Goal: Feedback & Contribution: Leave review/rating

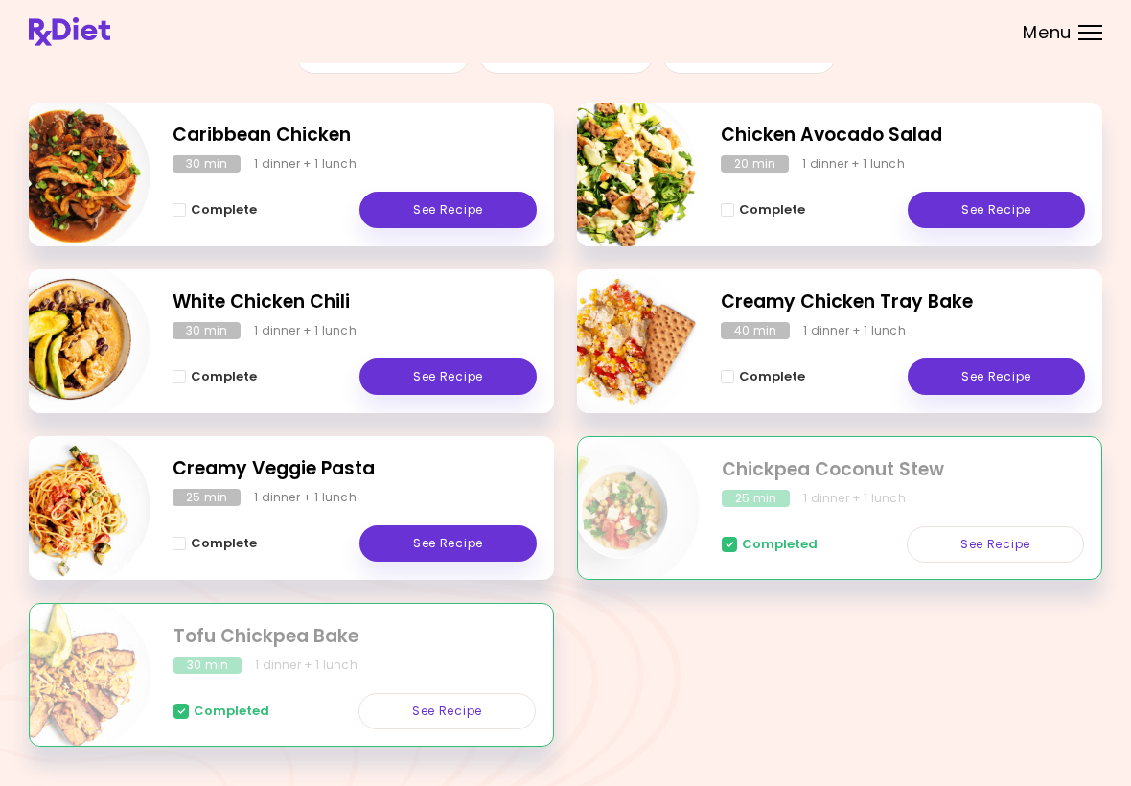
scroll to position [245, 0]
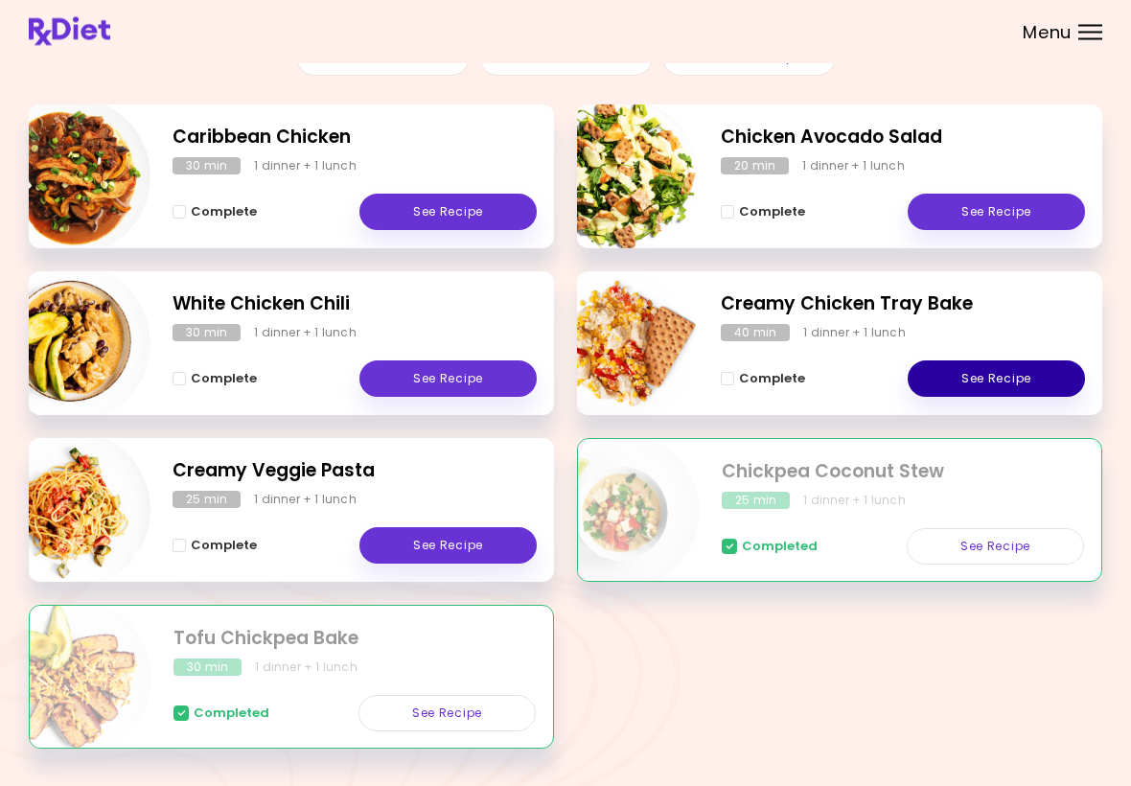
click at [1023, 368] on link "See Recipe" at bounding box center [996, 379] width 177 height 36
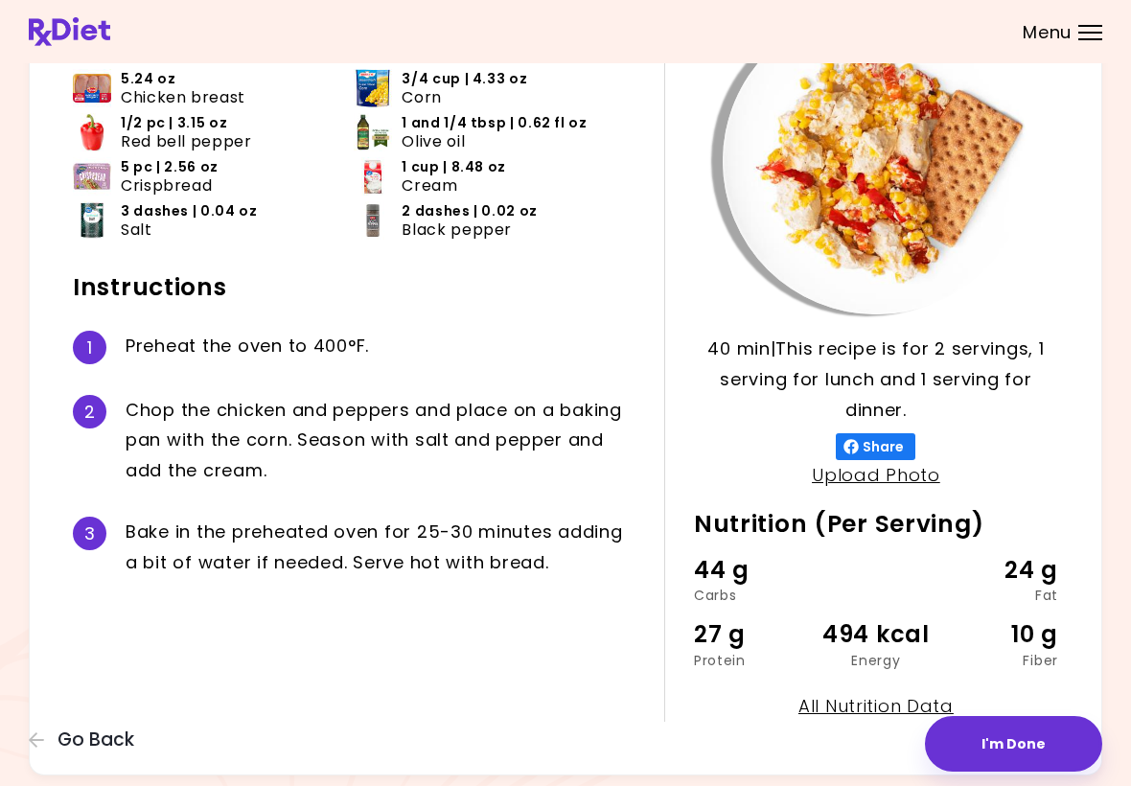
scroll to position [204, 0]
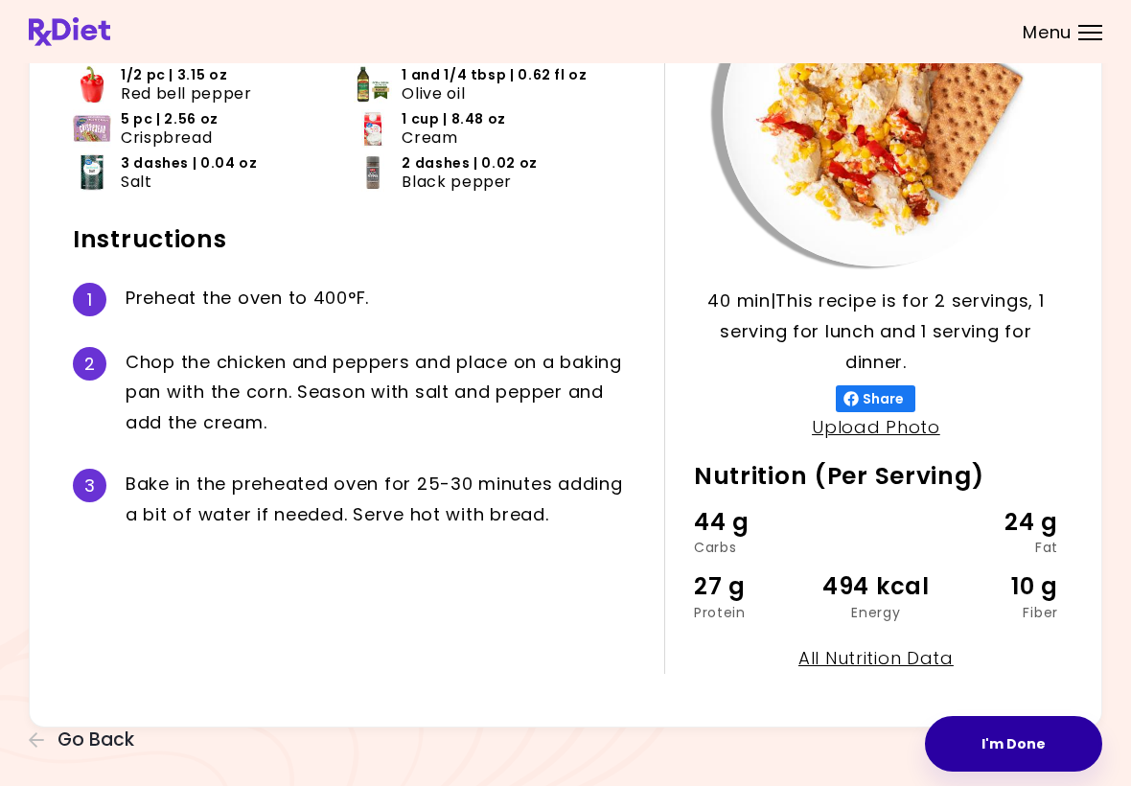
click at [1019, 751] on button "I'm Done" at bounding box center [1013, 744] width 177 height 56
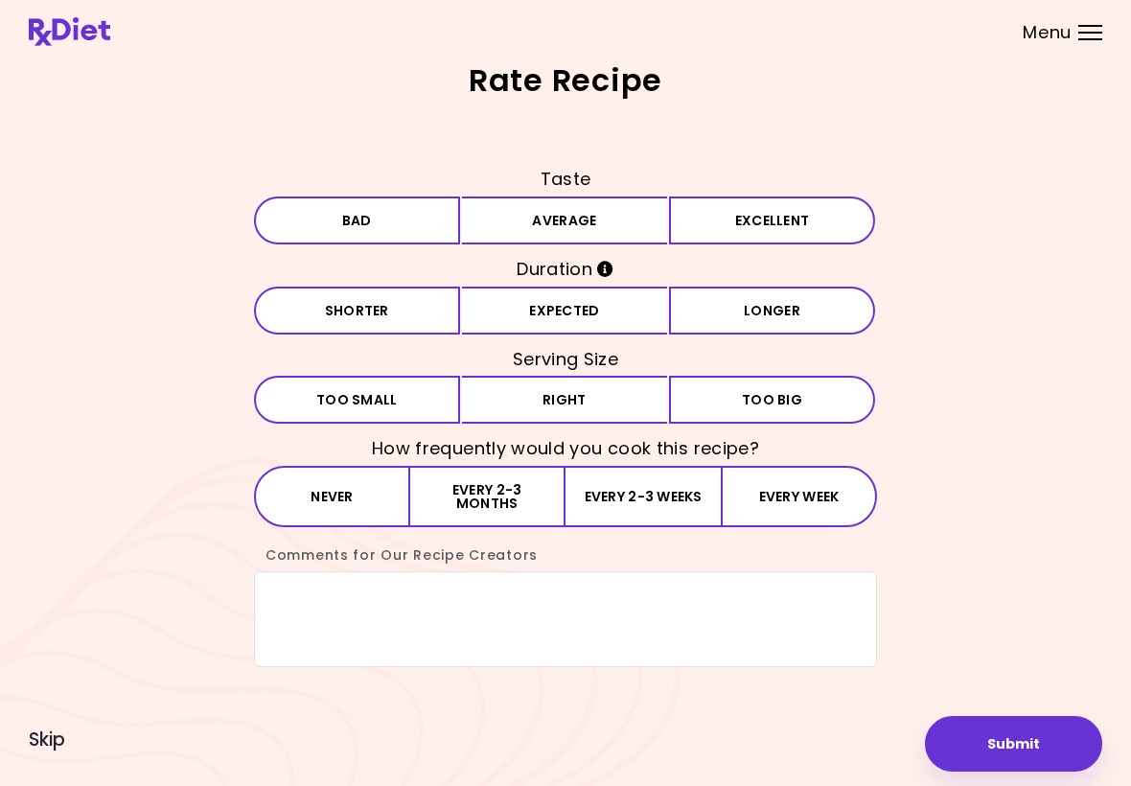
click at [735, 223] on button "Excellent" at bounding box center [772, 221] width 206 height 48
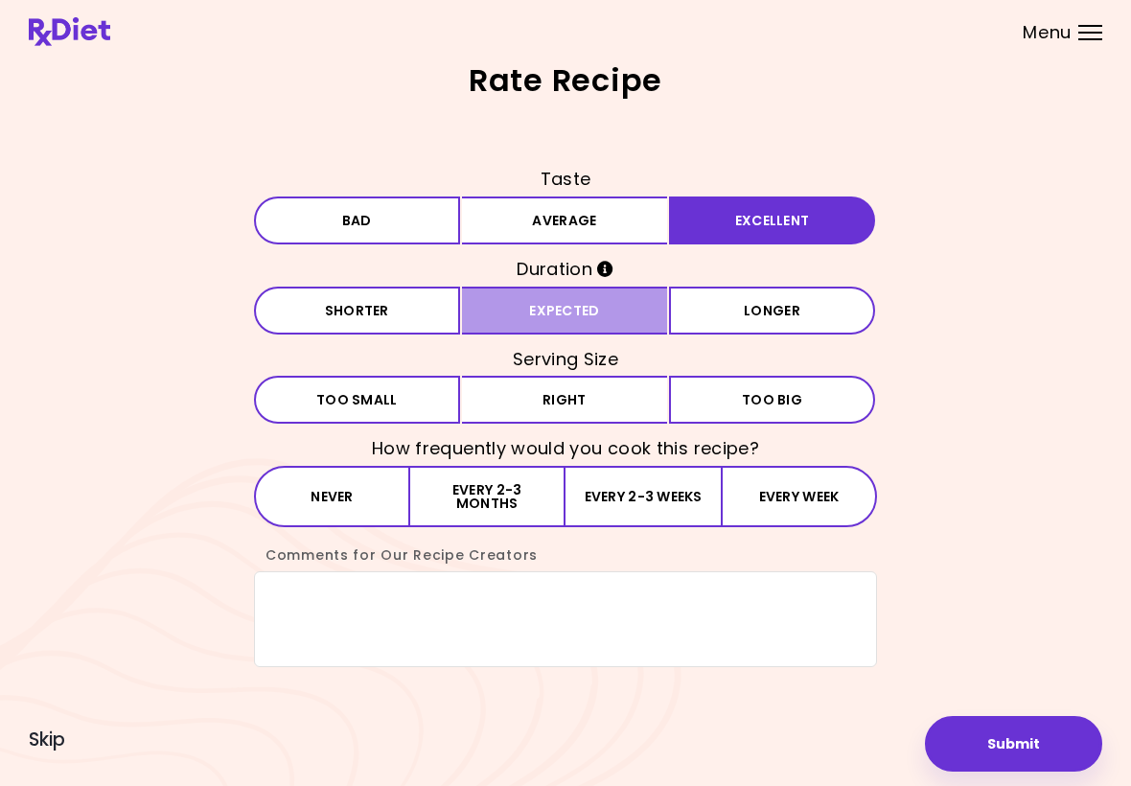
click at [577, 315] on button "Expected" at bounding box center [565, 311] width 206 height 48
click at [376, 413] on button "Small Too small" at bounding box center [357, 400] width 206 height 48
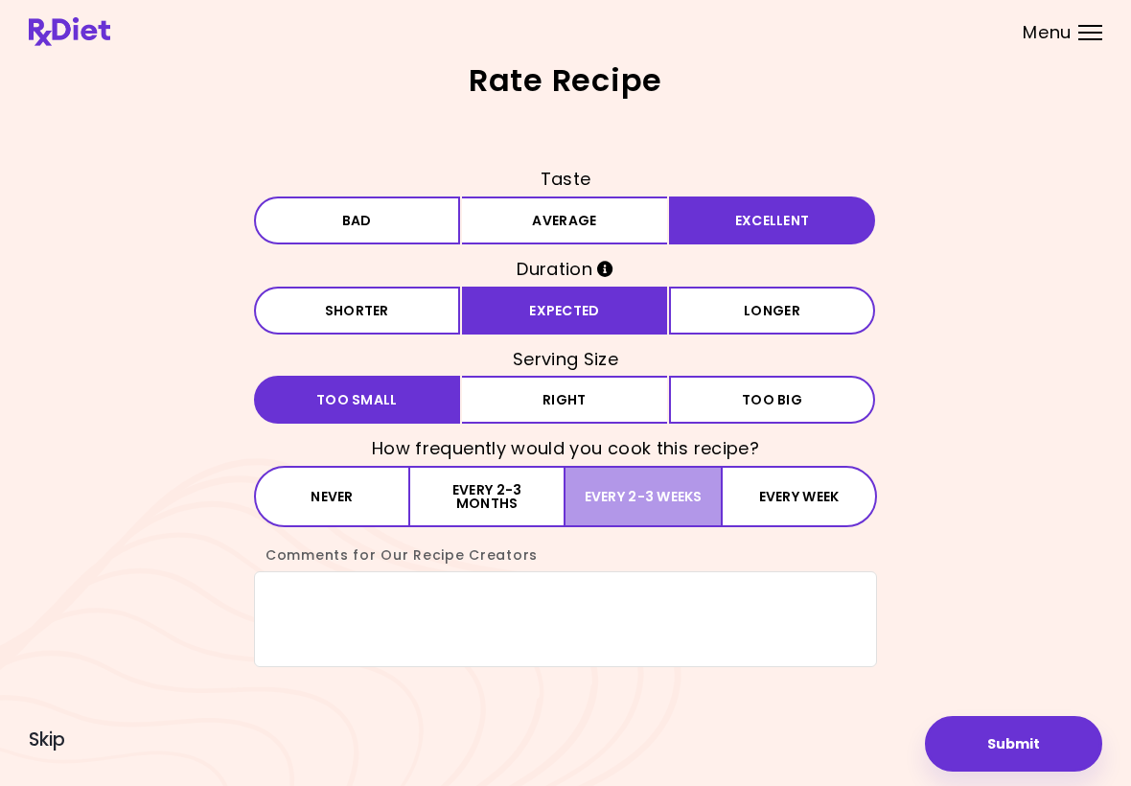
click at [634, 507] on button "Every 2-3 weeks" at bounding box center [643, 496] width 155 height 61
click at [315, 622] on textarea "Comments for Our Recipe Creators" at bounding box center [565, 619] width 623 height 96
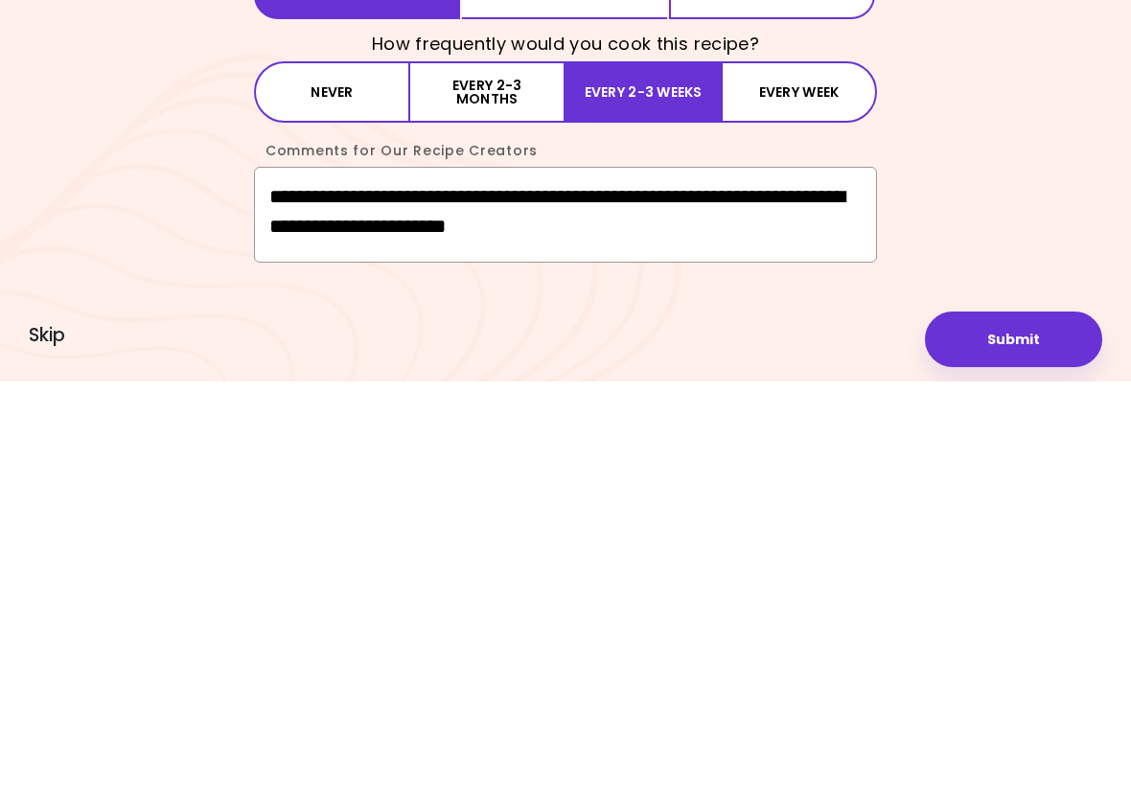
type textarea "**********"
click at [1002, 716] on button "Submit" at bounding box center [1013, 744] width 177 height 56
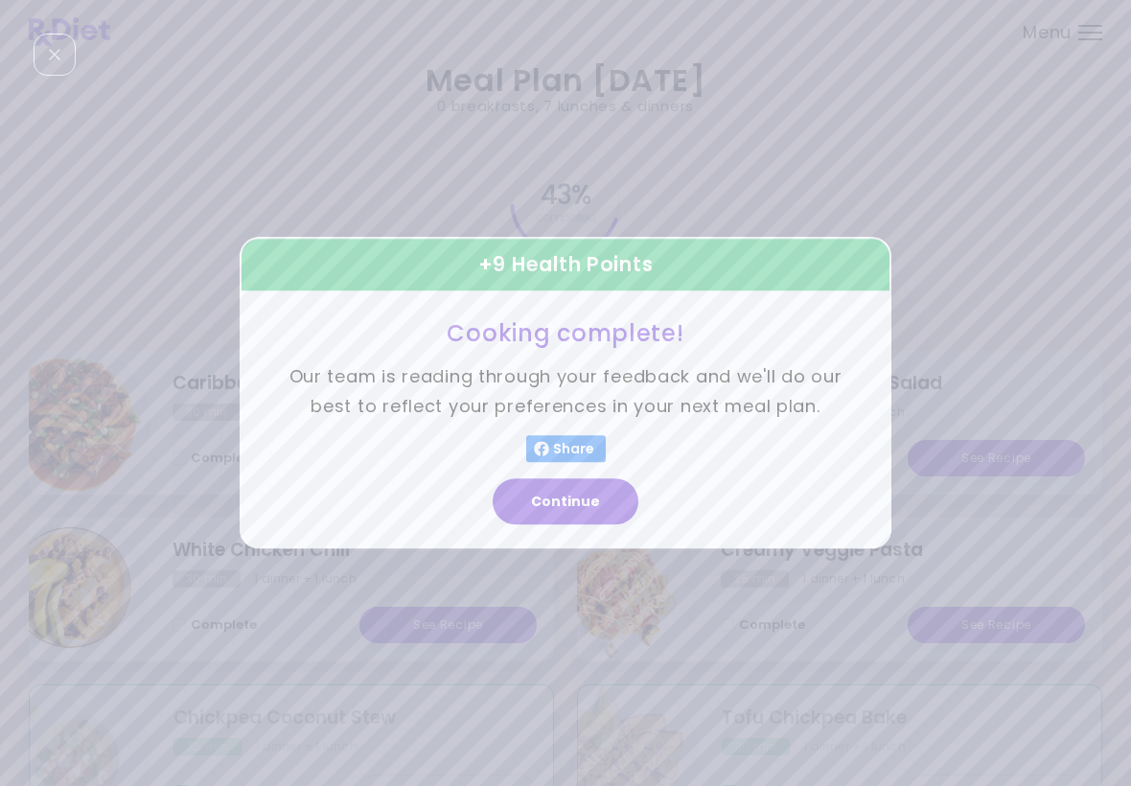
click at [594, 510] on button "Continue" at bounding box center [566, 502] width 146 height 46
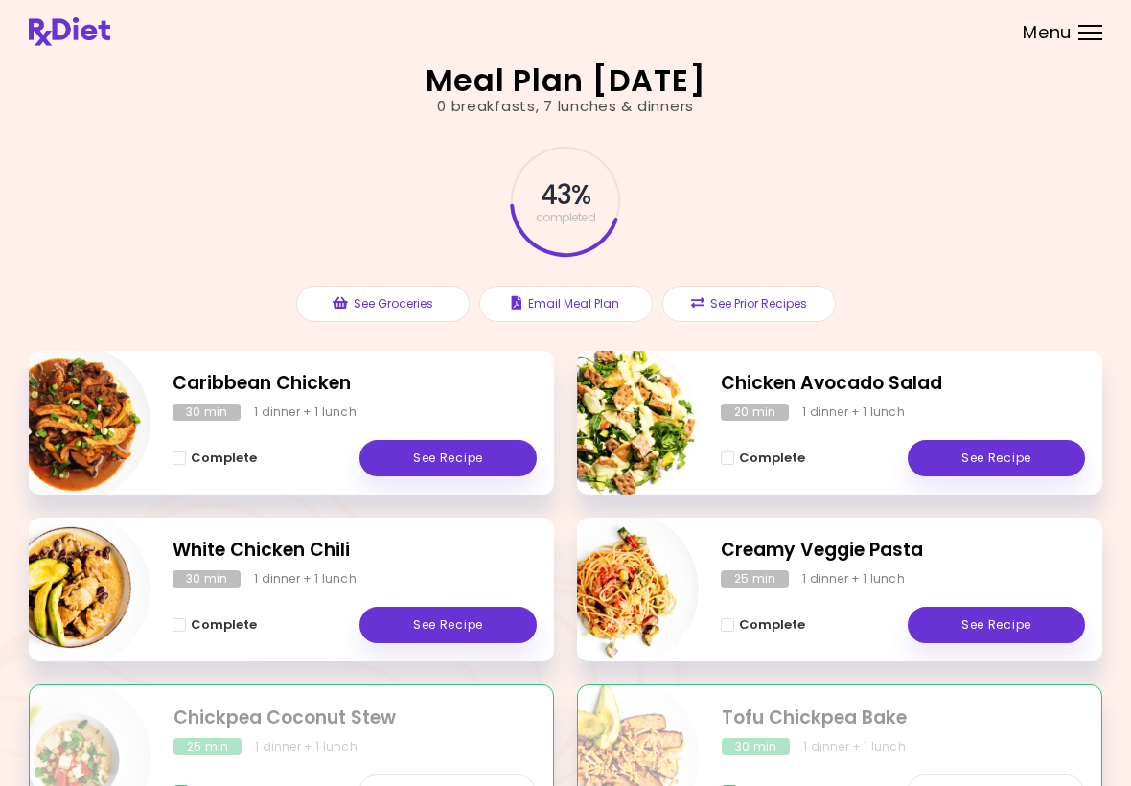
click at [457, 635] on link "See Recipe" at bounding box center [448, 625] width 177 height 36
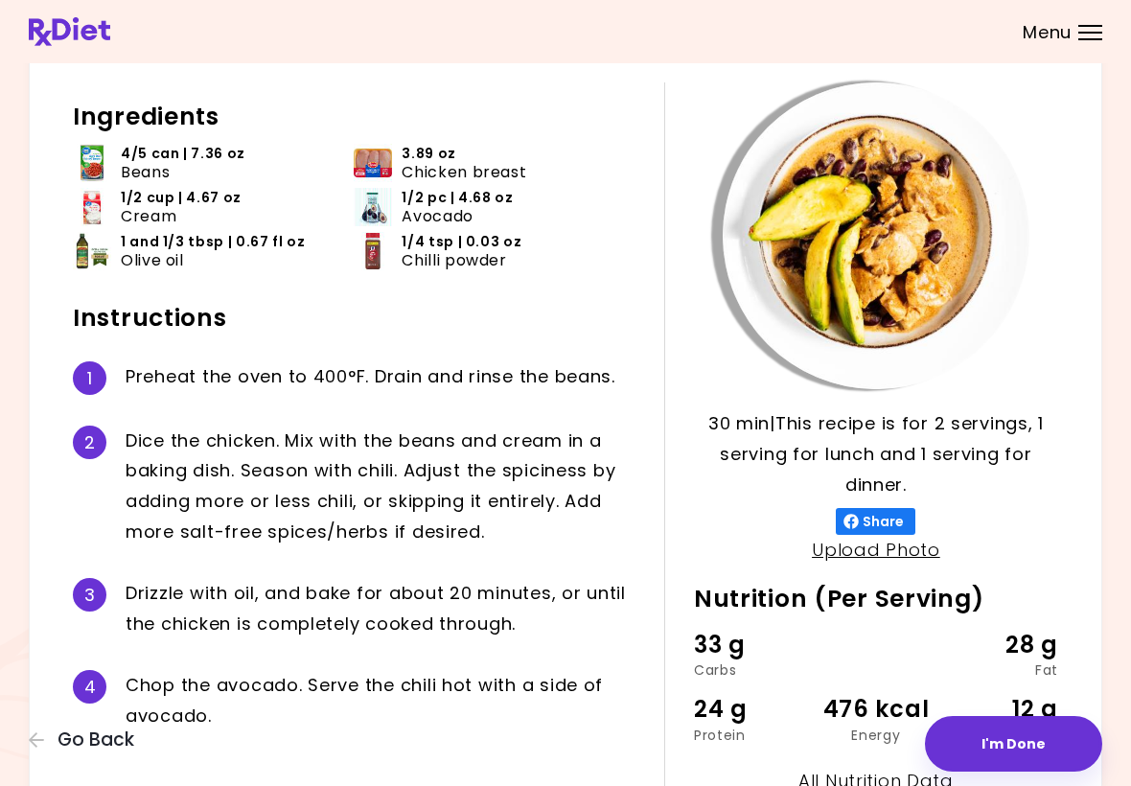
scroll to position [82, 0]
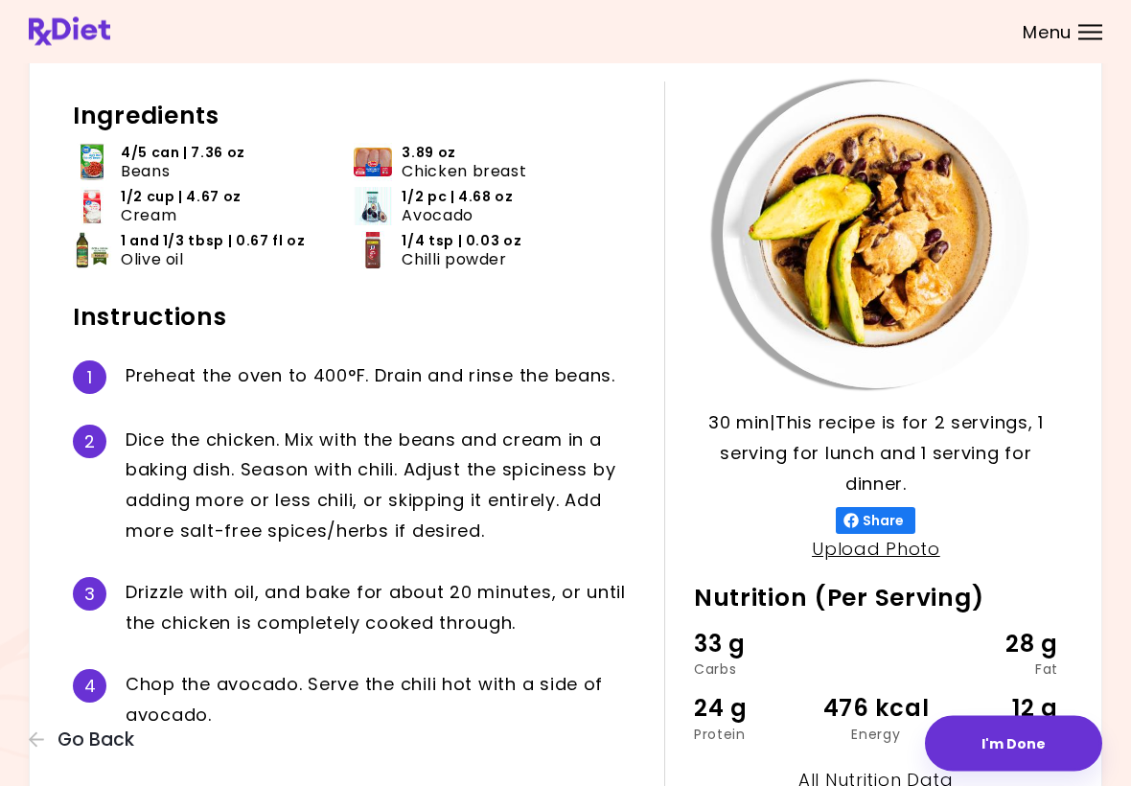
click at [1014, 757] on button "I'm Done" at bounding box center [1013, 744] width 177 height 56
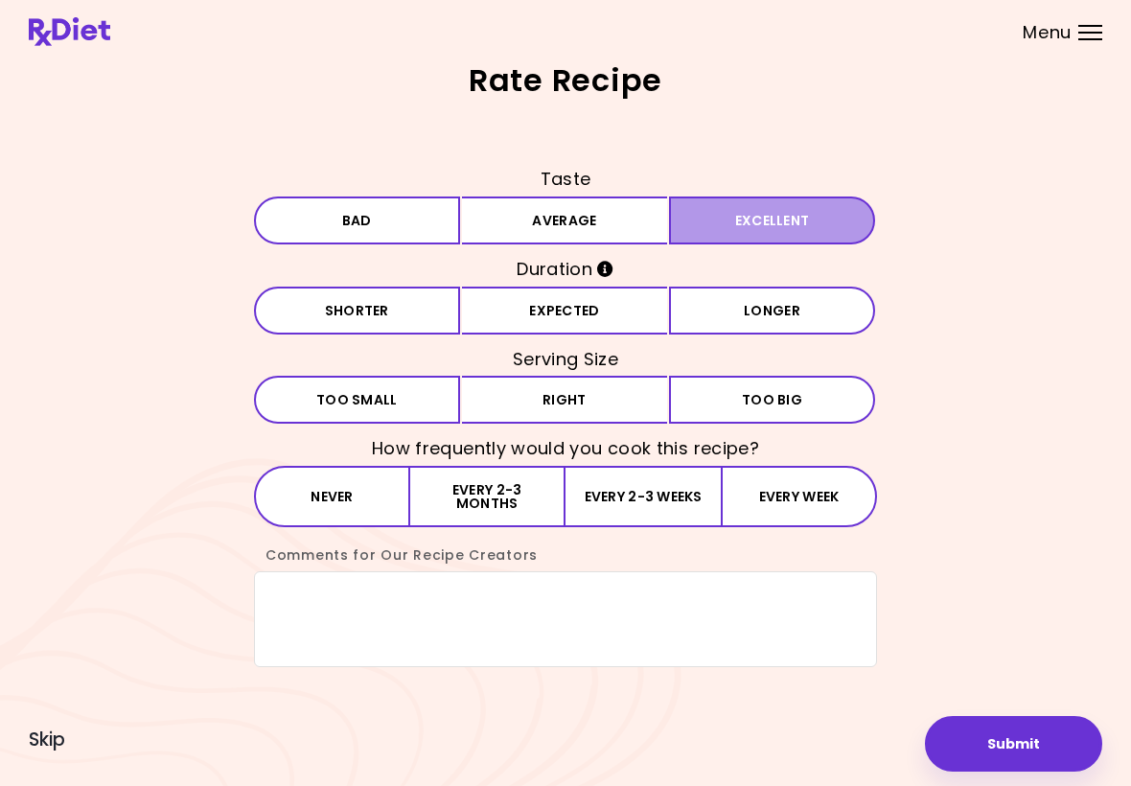
click at [766, 228] on button "Excellent" at bounding box center [772, 221] width 206 height 48
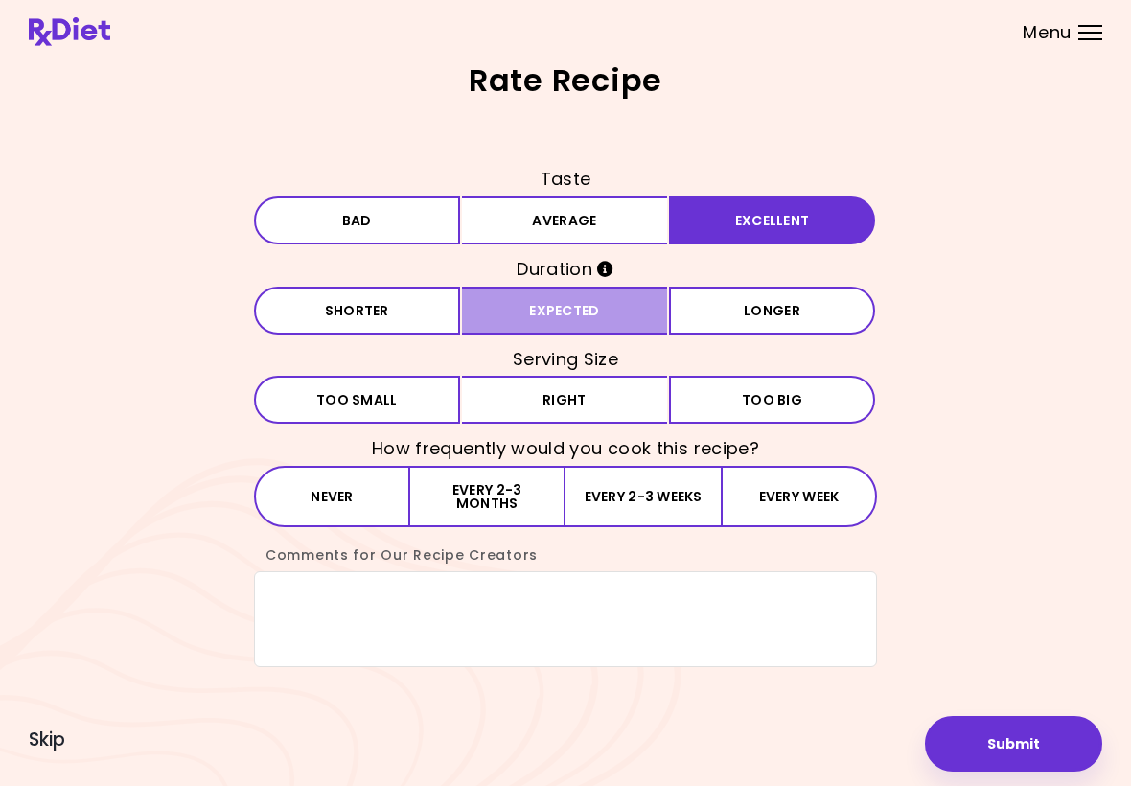
click at [569, 314] on button "Expected" at bounding box center [565, 311] width 206 height 48
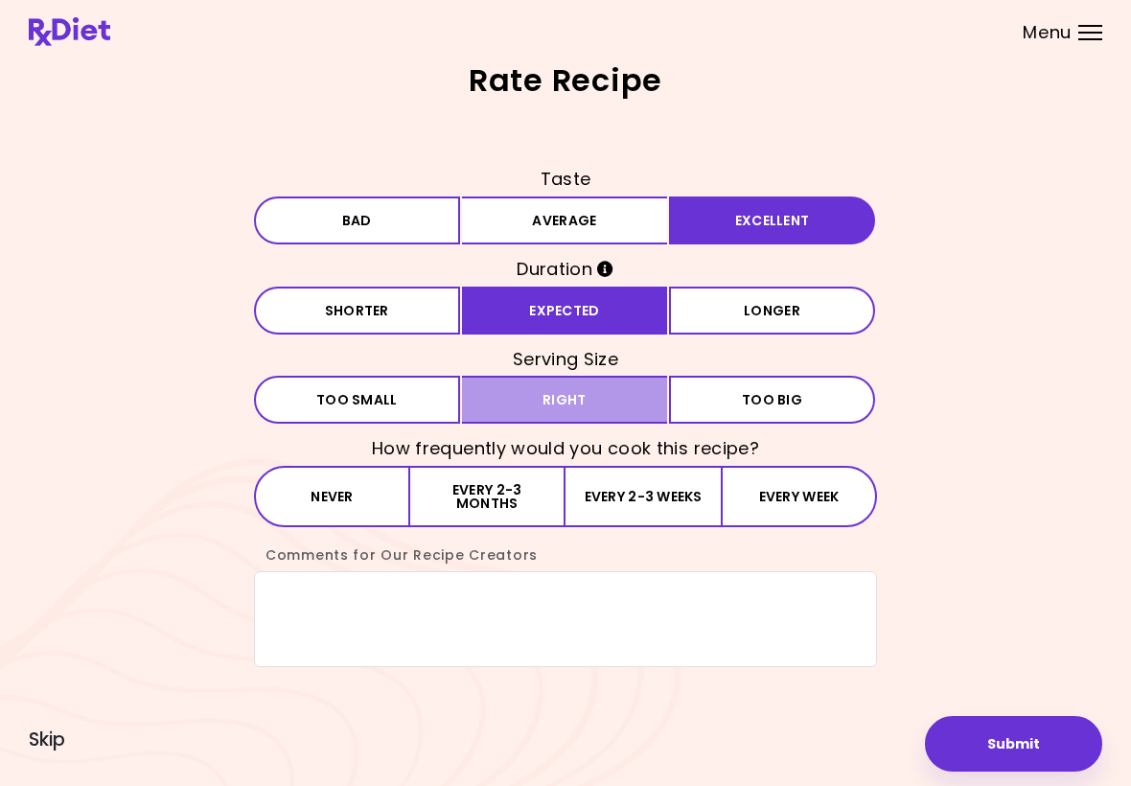
click at [570, 409] on button "Right" at bounding box center [565, 400] width 206 height 48
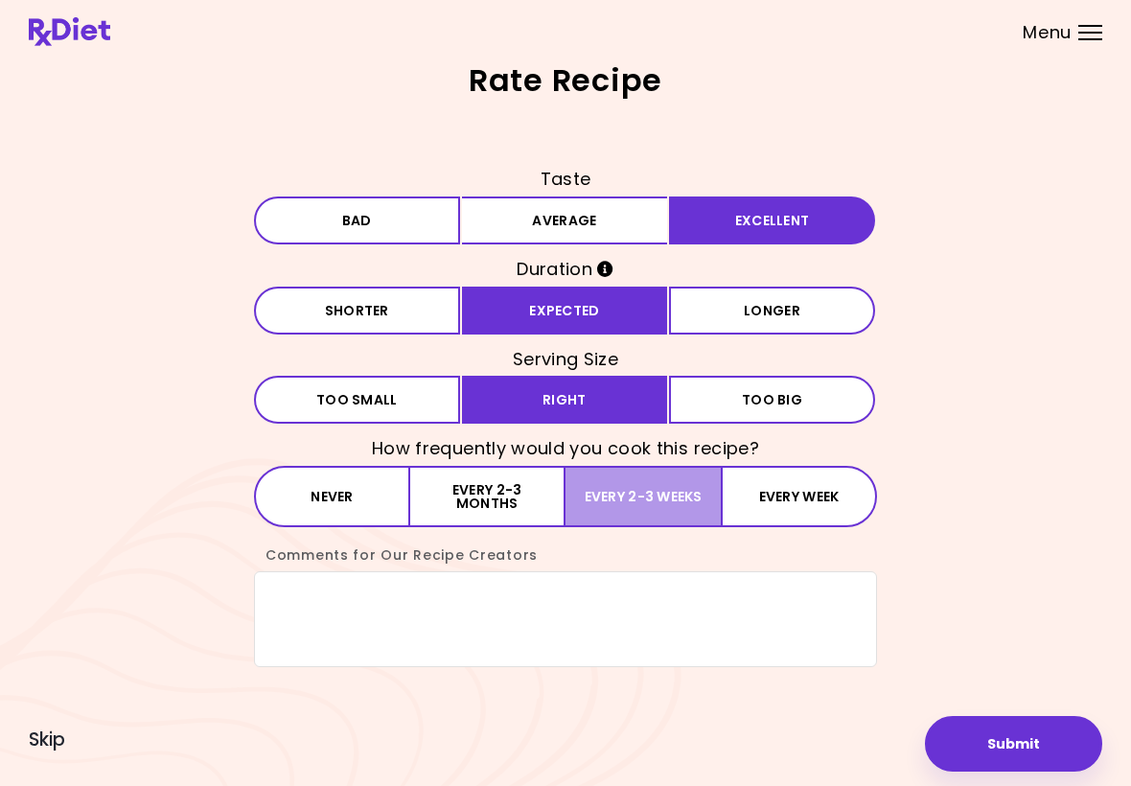
click at [615, 501] on button "Every 2-3 weeks" at bounding box center [643, 496] width 155 height 61
click at [350, 625] on textarea "Comments for Our Recipe Creators" at bounding box center [565, 619] width 623 height 96
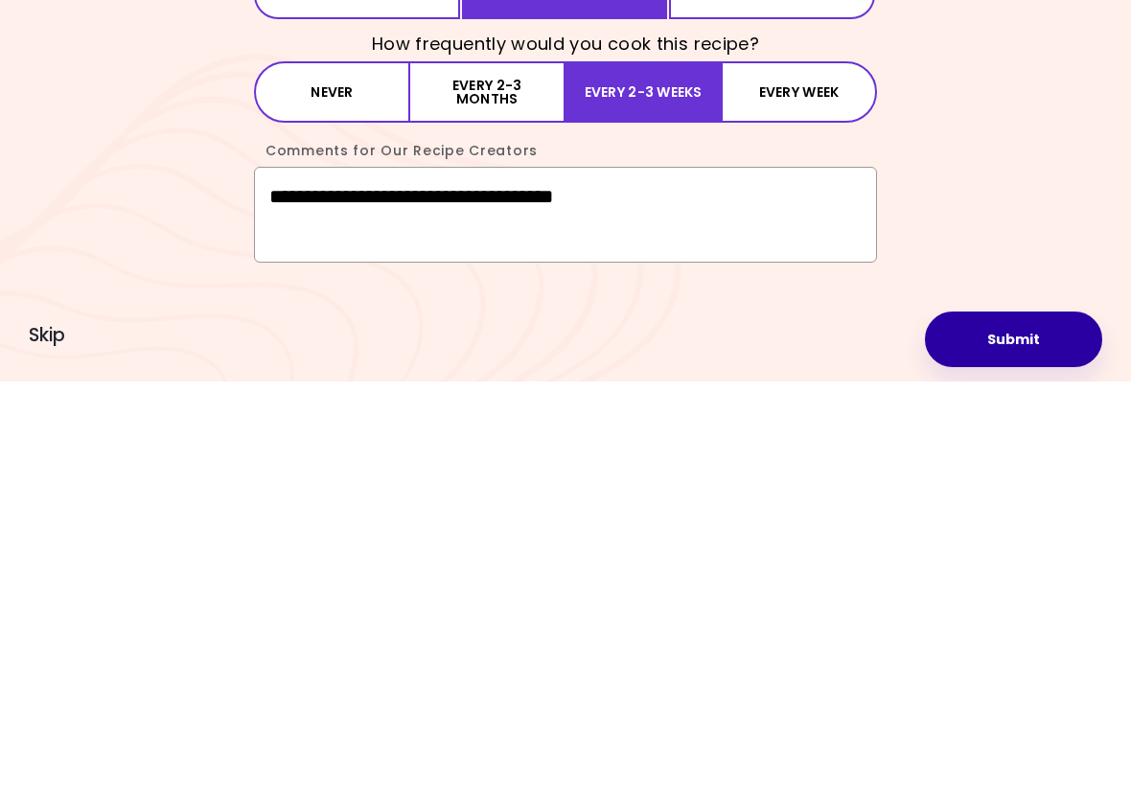
type textarea "**********"
click at [1013, 716] on button "Submit" at bounding box center [1013, 744] width 177 height 56
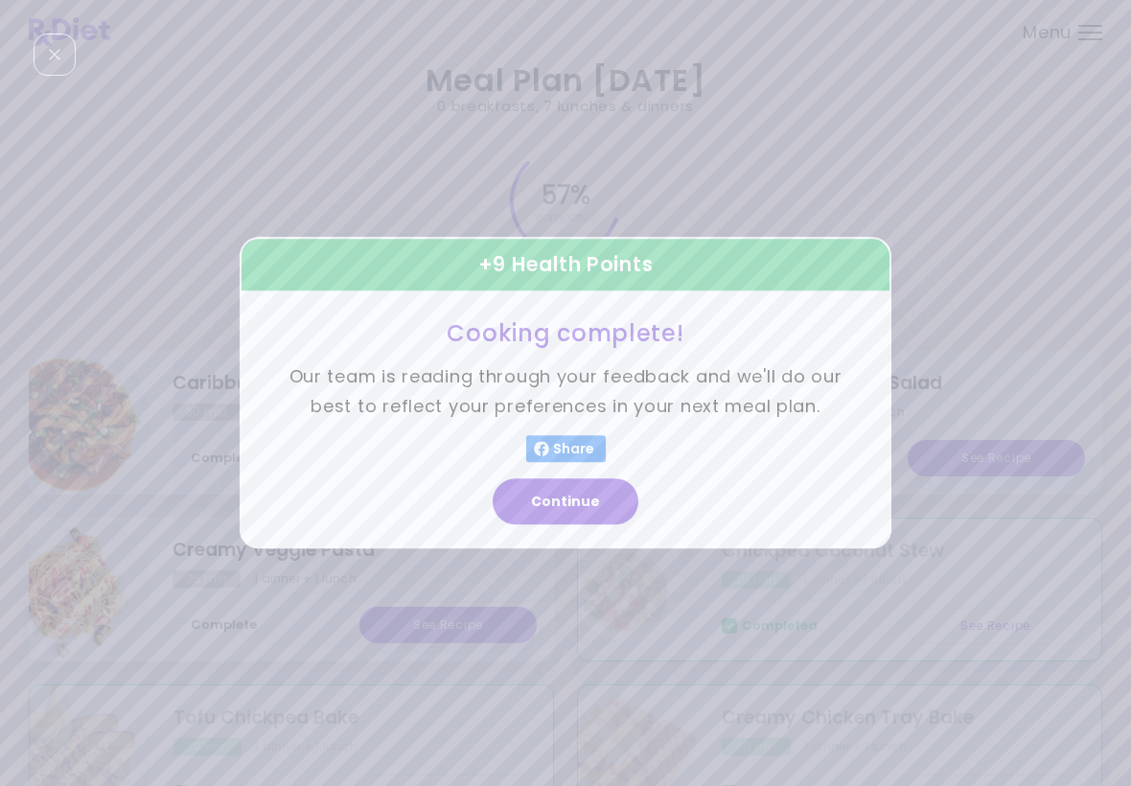
click at [585, 514] on button "Continue" at bounding box center [566, 502] width 146 height 46
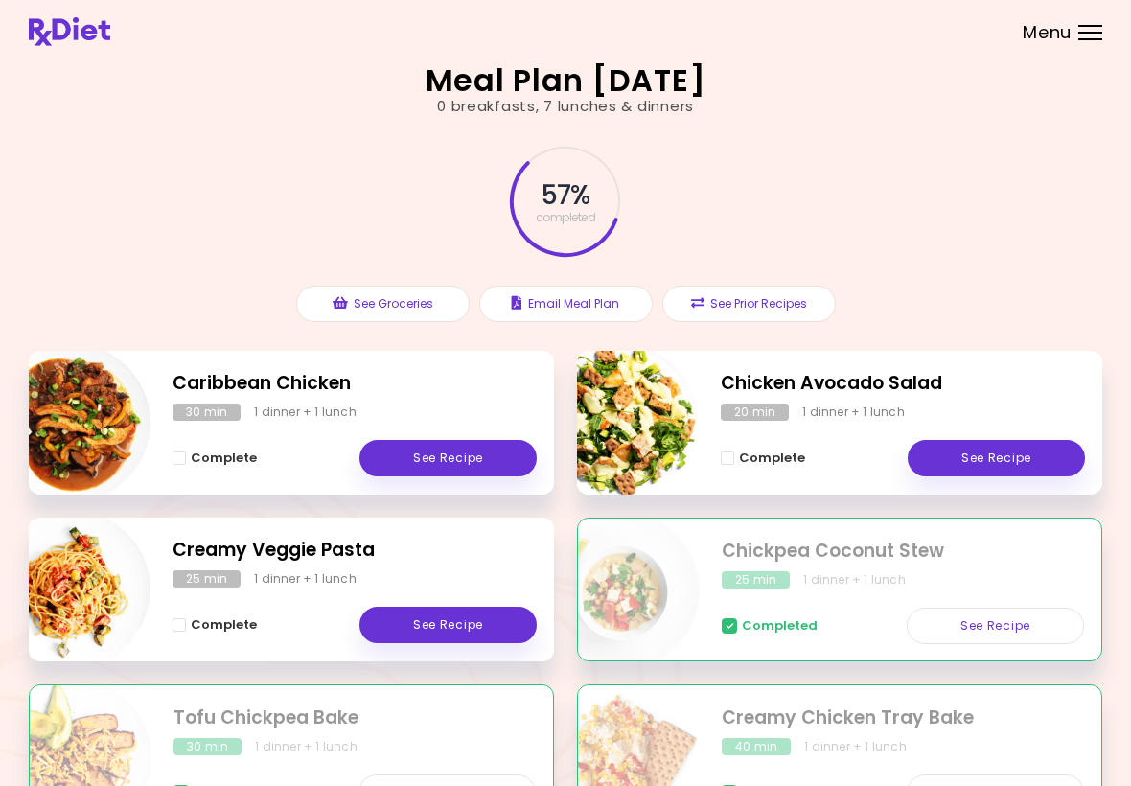
click at [461, 625] on link "See Recipe" at bounding box center [448, 625] width 177 height 36
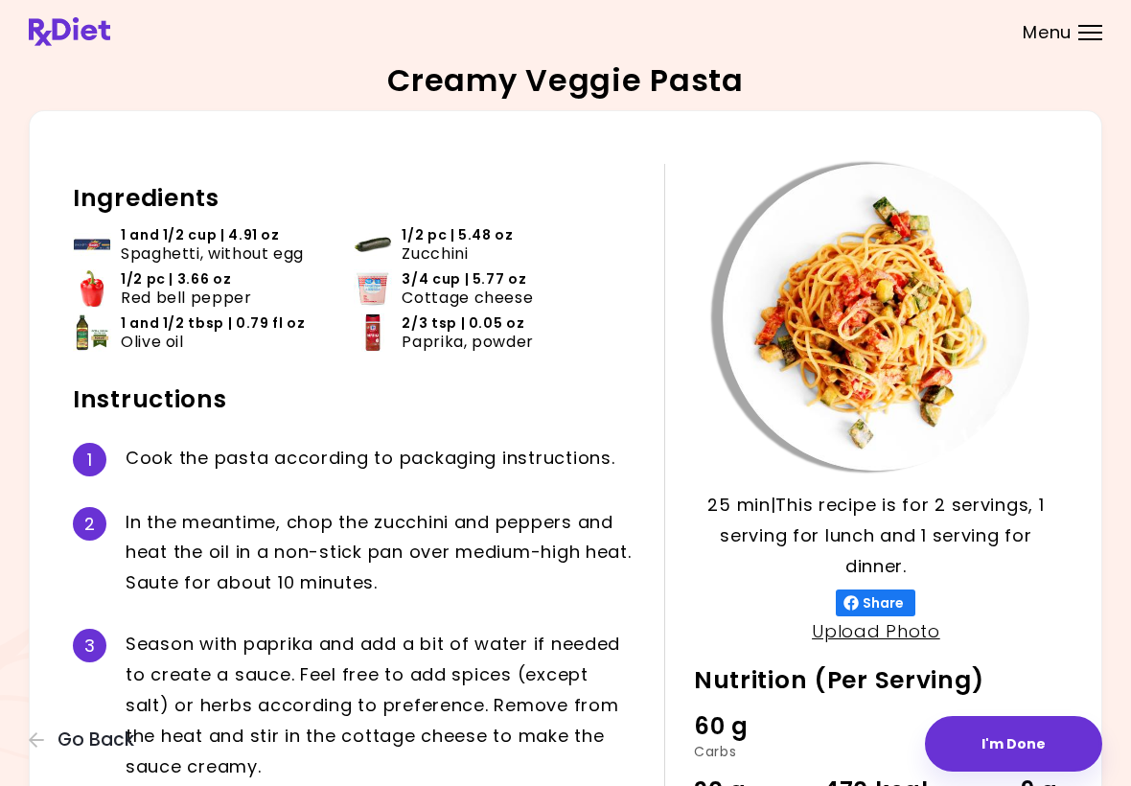
click at [993, 758] on button "I'm Done" at bounding box center [1013, 744] width 177 height 56
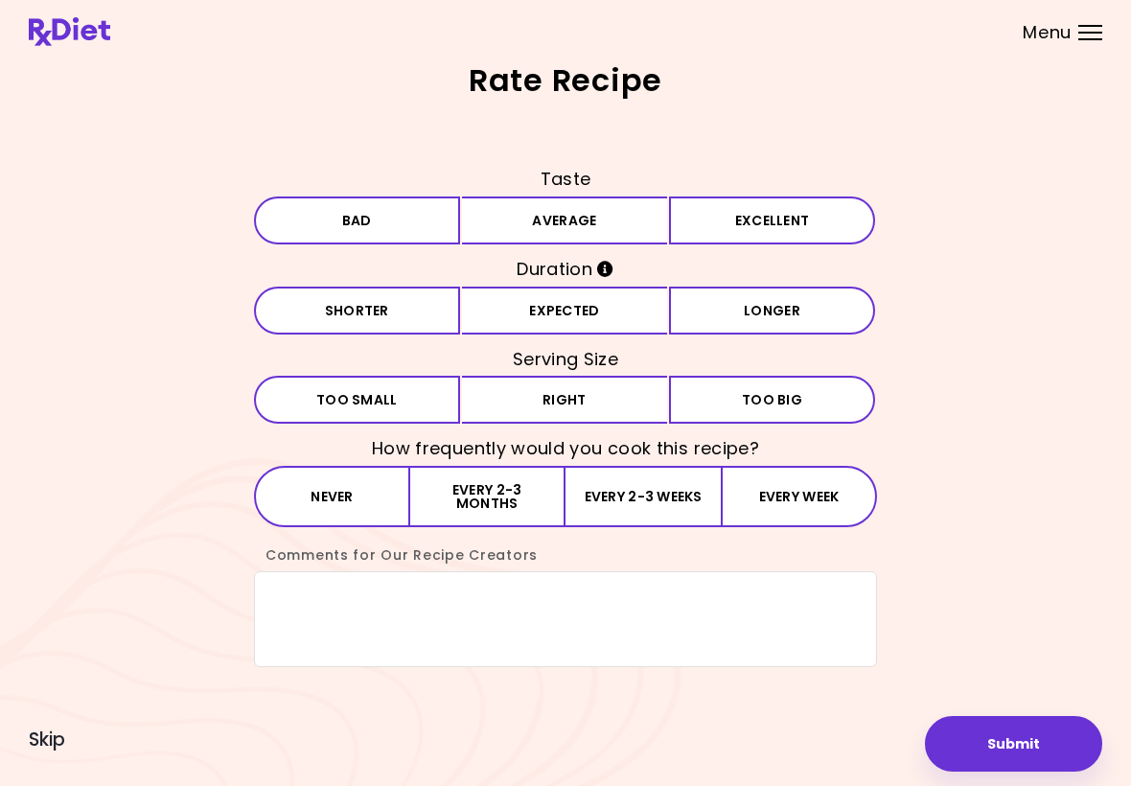
click at [566, 235] on button "Average" at bounding box center [565, 221] width 206 height 48
click at [564, 327] on button "Expected" at bounding box center [565, 311] width 206 height 48
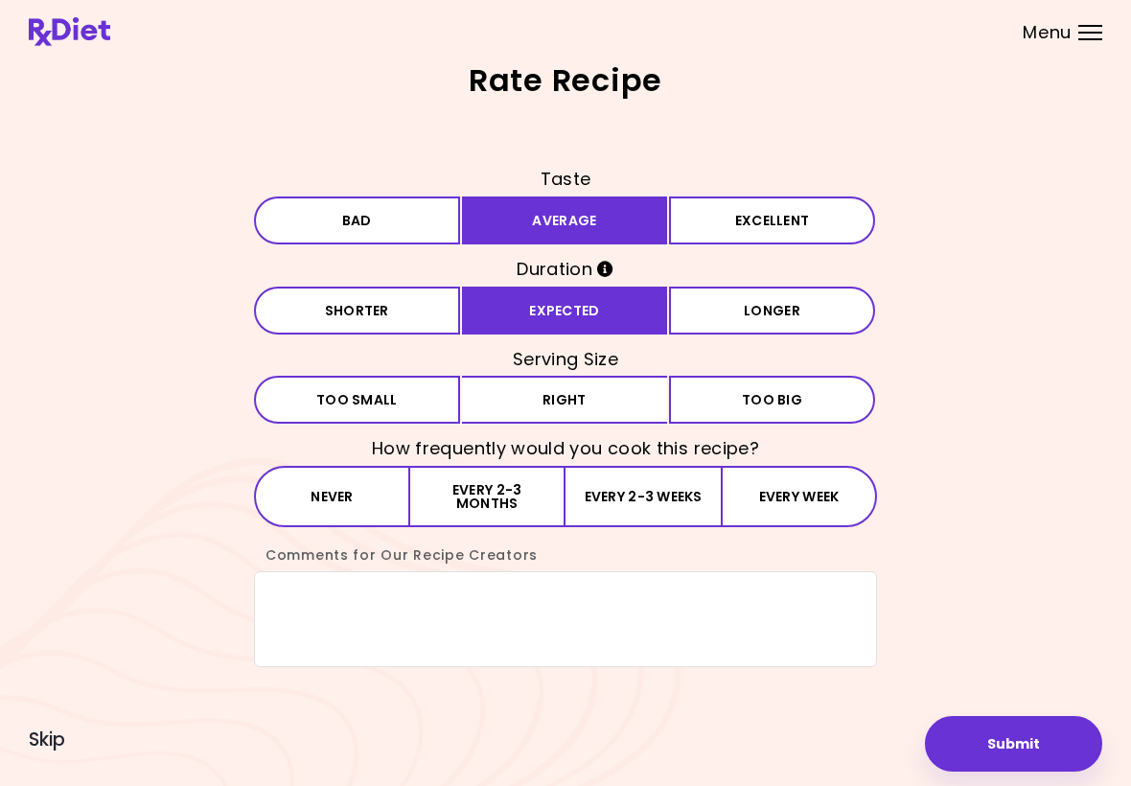
click at [558, 411] on button "Right" at bounding box center [565, 400] width 206 height 48
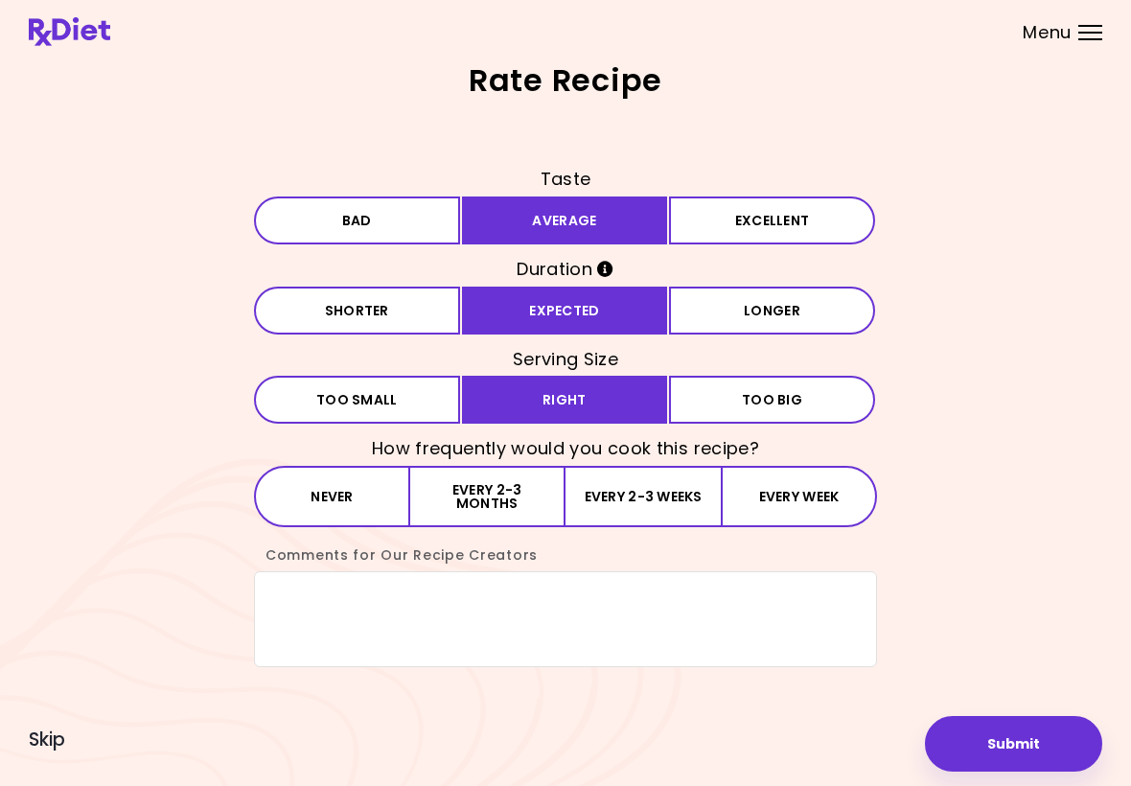
click at [501, 513] on button "Every 2-3 months" at bounding box center [487, 496] width 155 height 61
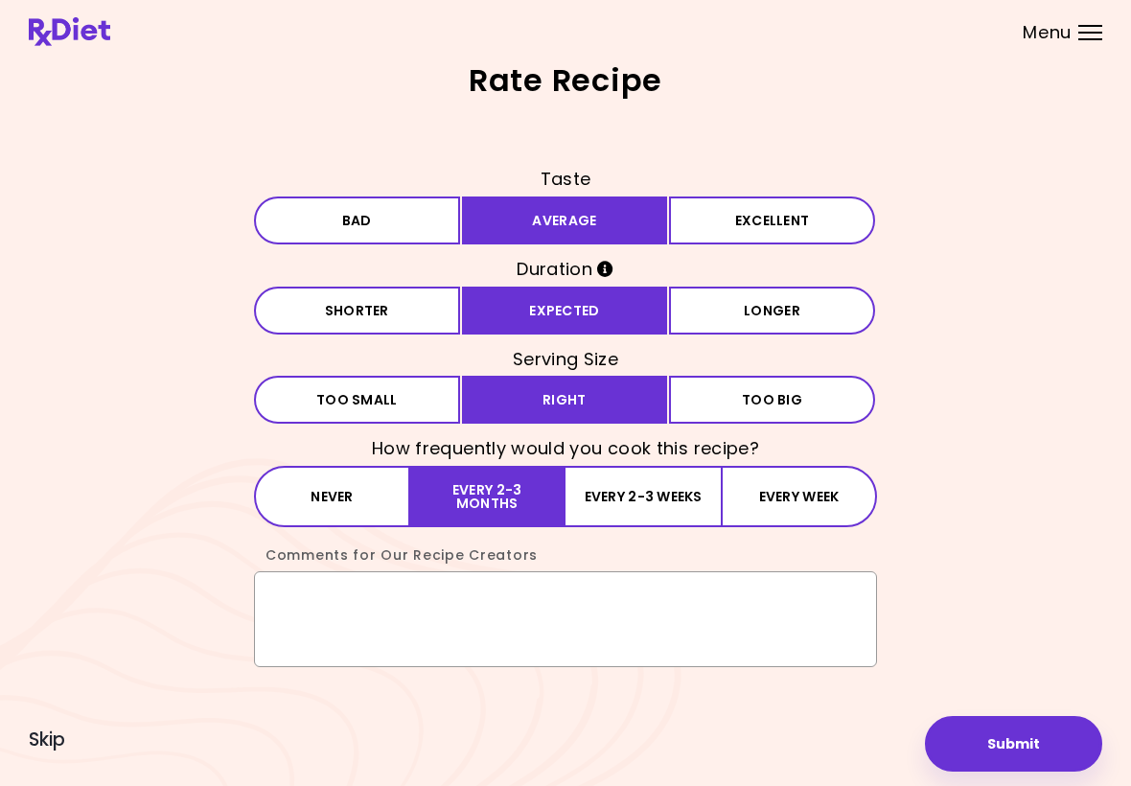
click at [309, 600] on textarea "Comments for Our Recipe Creators" at bounding box center [565, 619] width 623 height 96
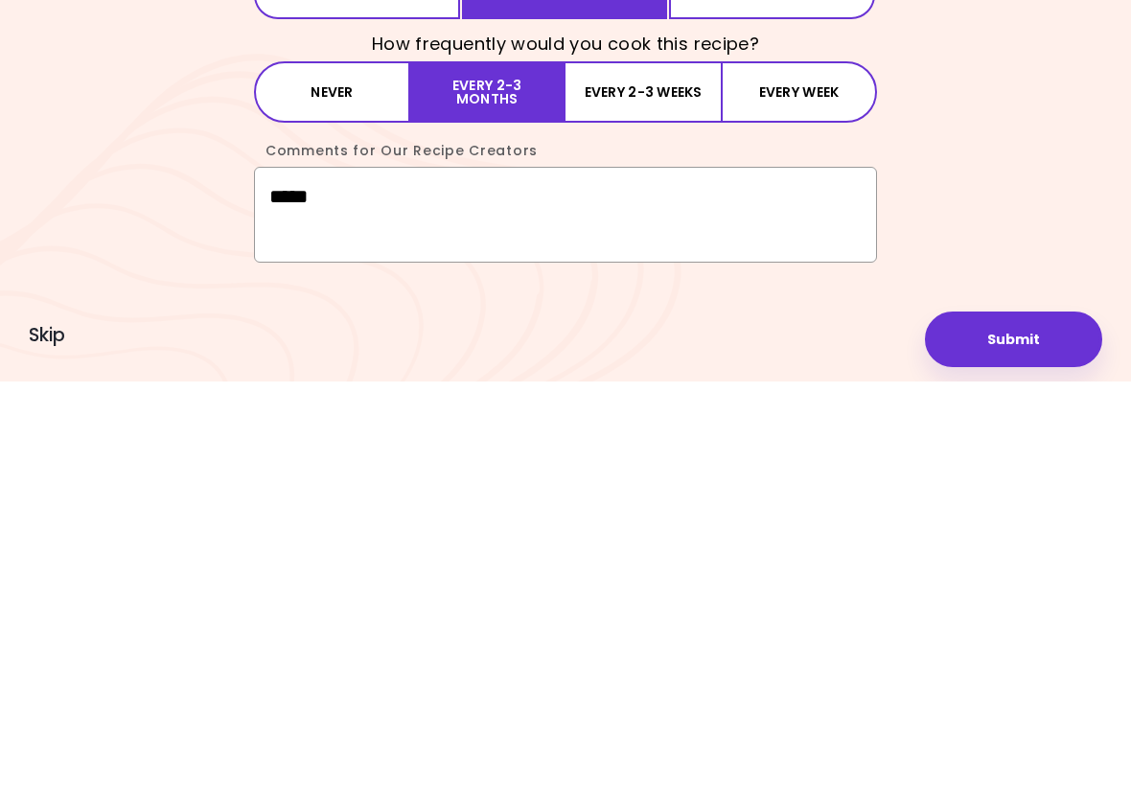
type textarea "*****"
click at [1006, 716] on button "Submit" at bounding box center [1013, 744] width 177 height 56
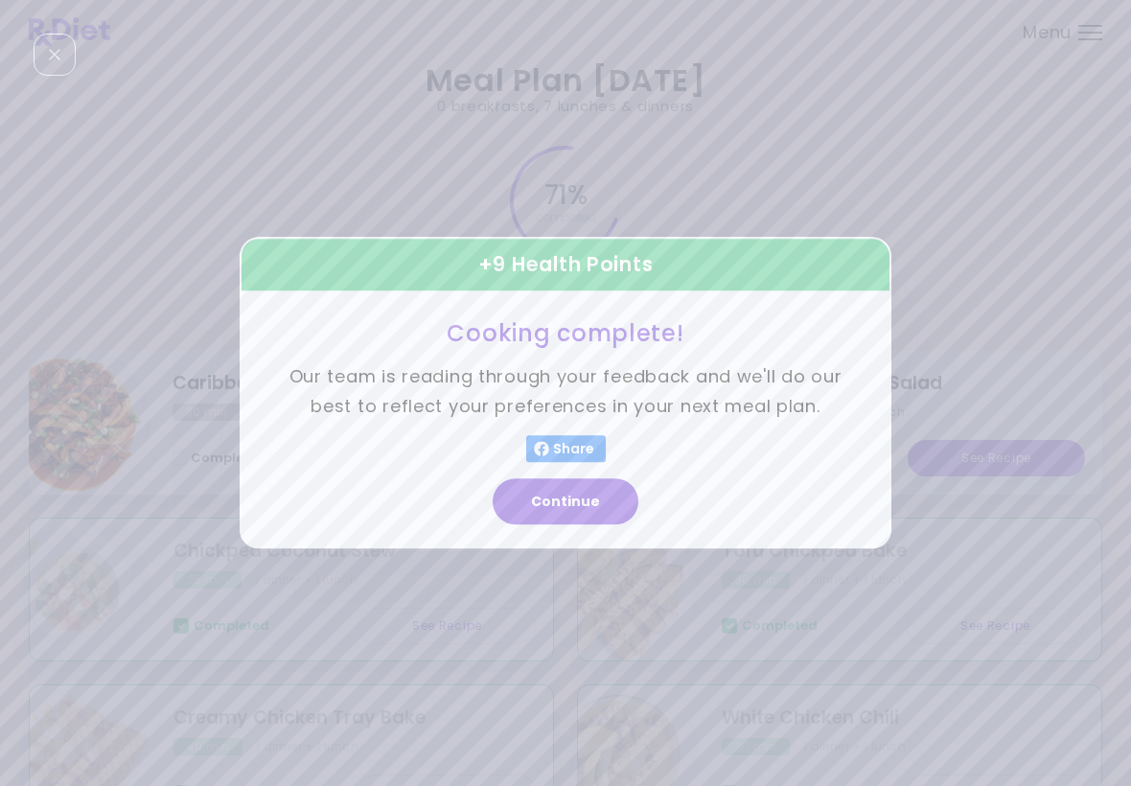
click at [580, 506] on button "Continue" at bounding box center [566, 502] width 146 height 46
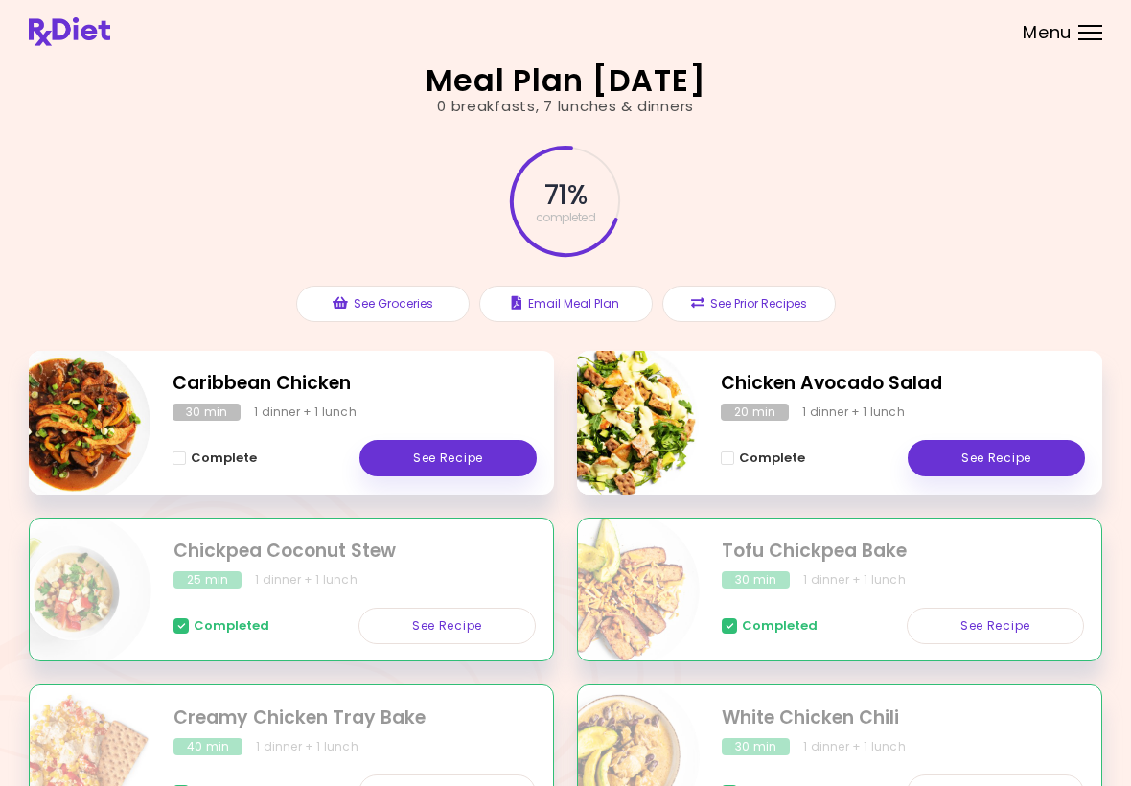
click at [1006, 459] on link "See Recipe" at bounding box center [996, 458] width 177 height 36
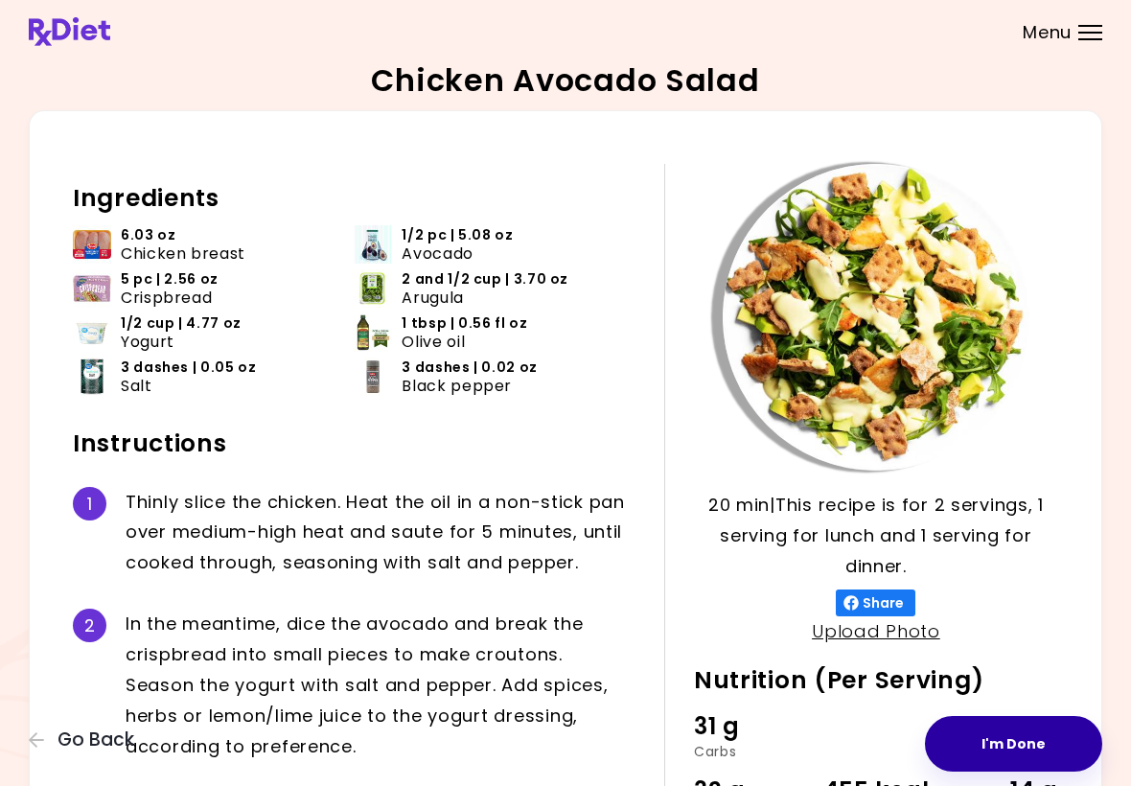
click at [1014, 754] on button "I'm Done" at bounding box center [1013, 744] width 177 height 56
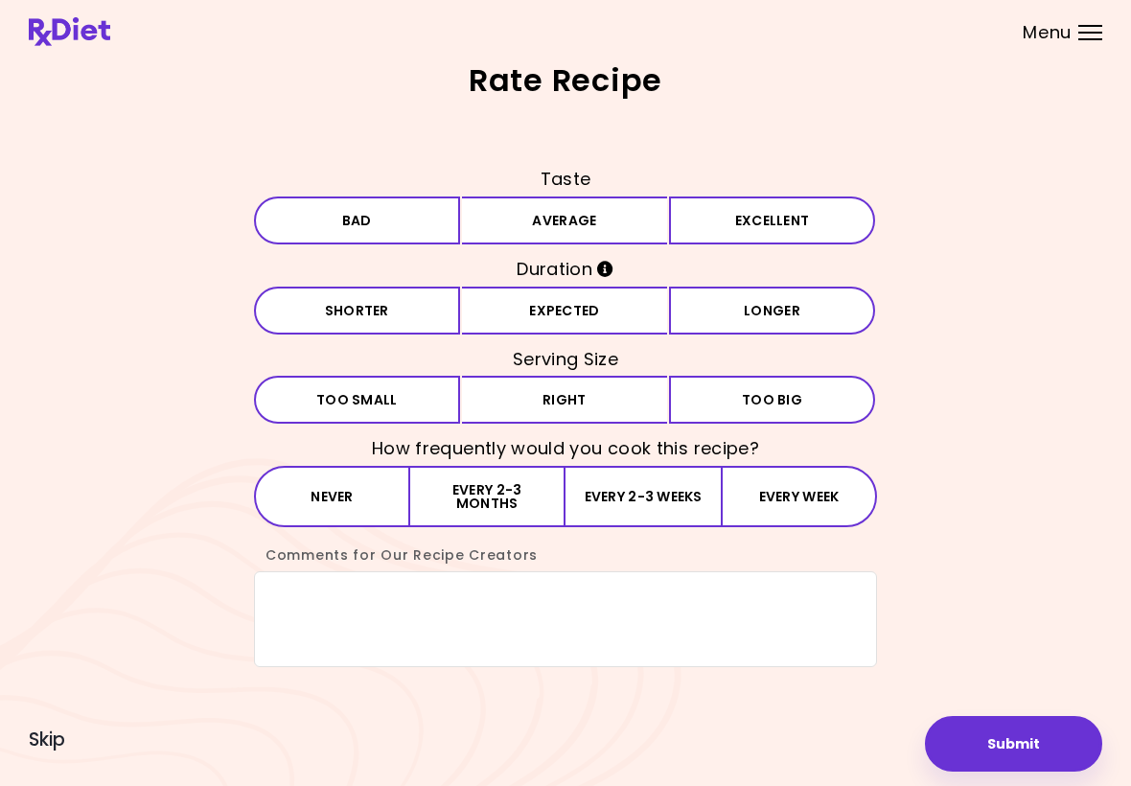
click at [561, 228] on button "Average" at bounding box center [565, 221] width 206 height 48
click at [524, 315] on button "Expected" at bounding box center [565, 311] width 206 height 48
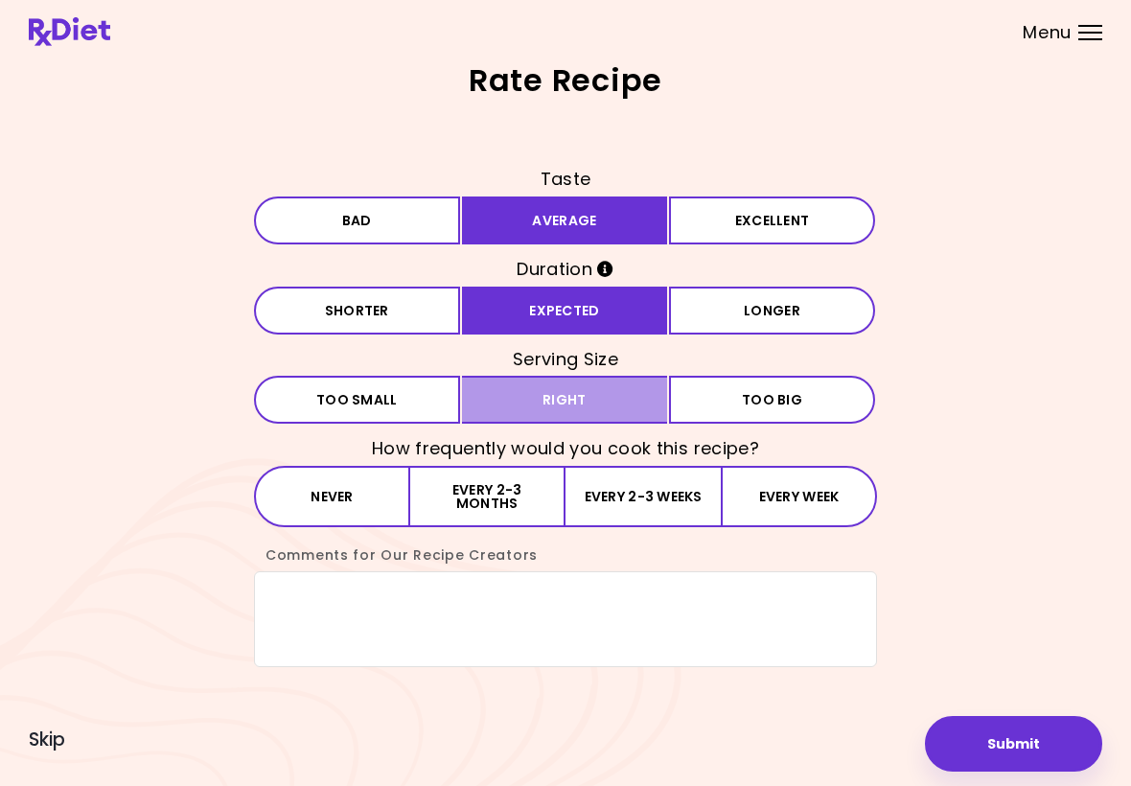
click at [526, 408] on button "Right" at bounding box center [565, 400] width 206 height 48
click at [429, 524] on button "Every 2-3 months" at bounding box center [487, 496] width 155 height 61
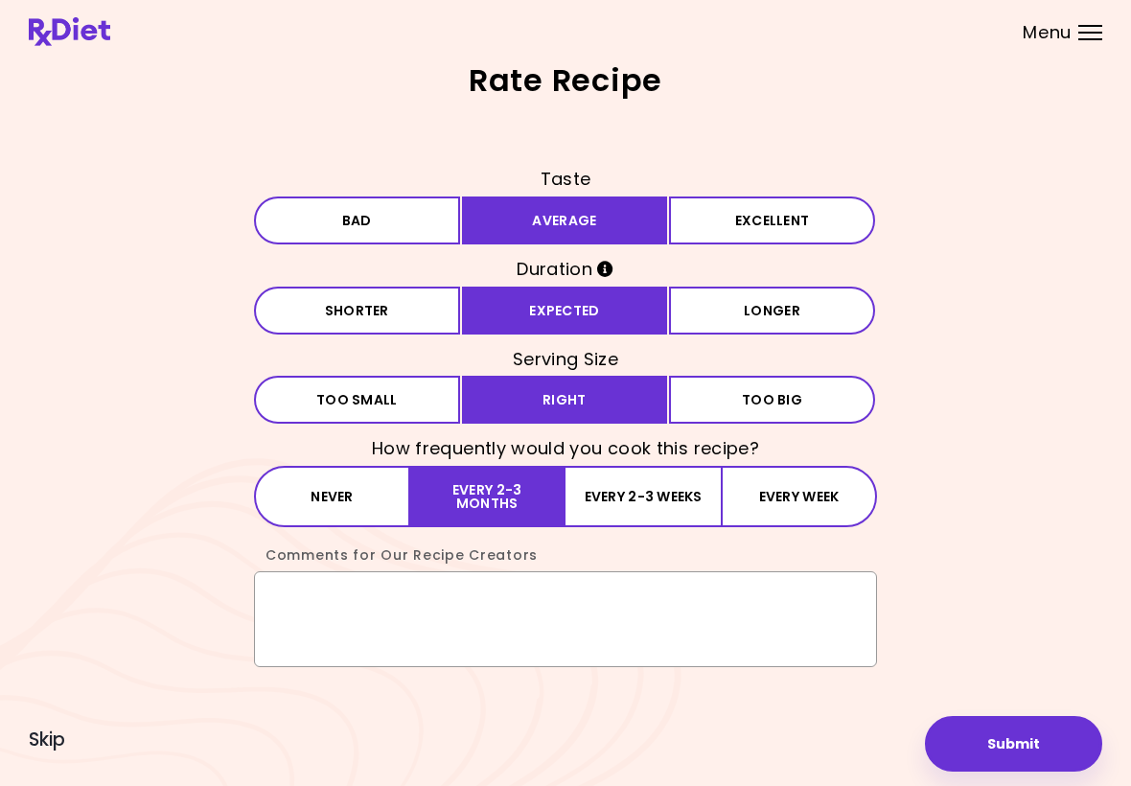
click at [307, 616] on textarea "Comments for Our Recipe Creators" at bounding box center [565, 619] width 623 height 96
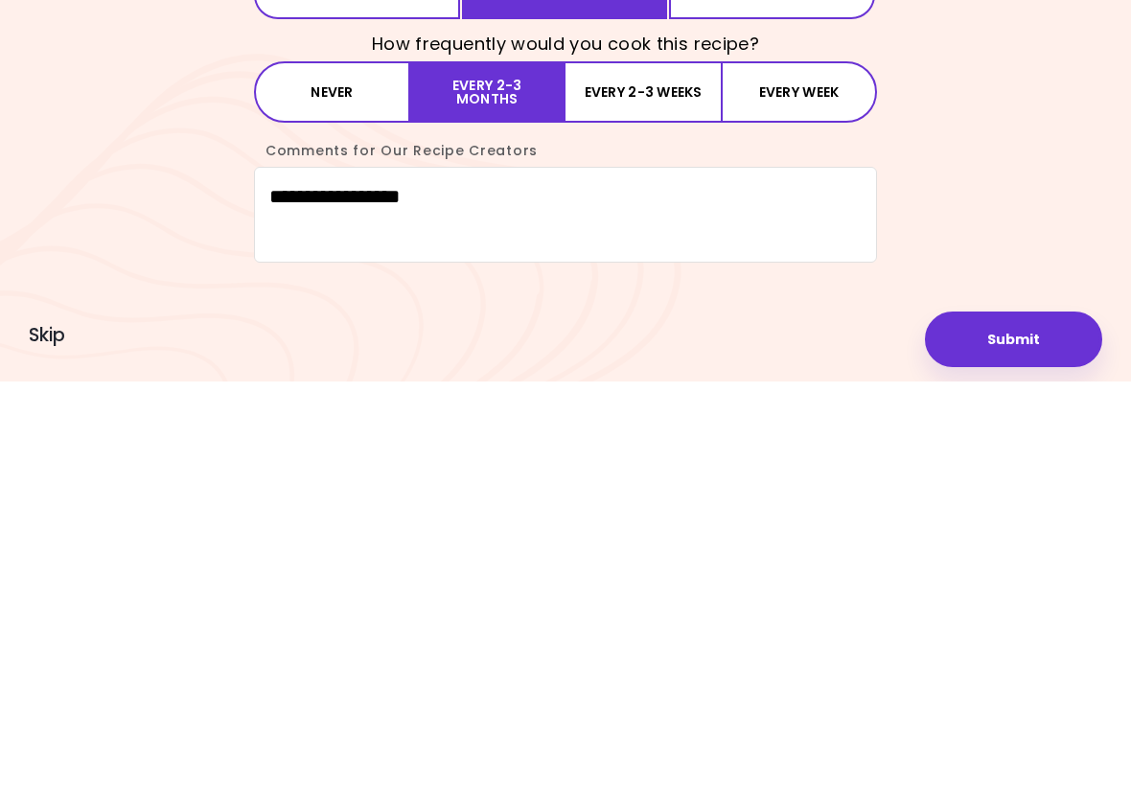
click at [360, 466] on button "Never" at bounding box center [332, 496] width 156 height 61
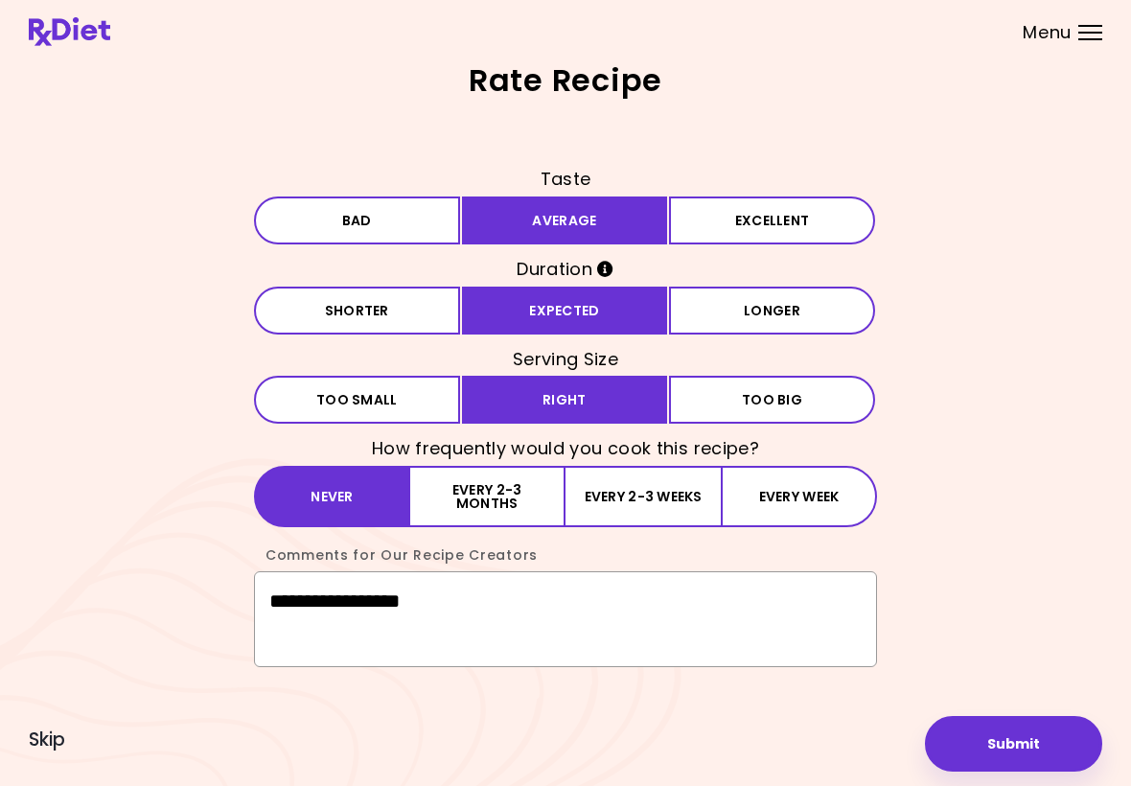
click at [439, 612] on textarea "**********" at bounding box center [565, 619] width 623 height 96
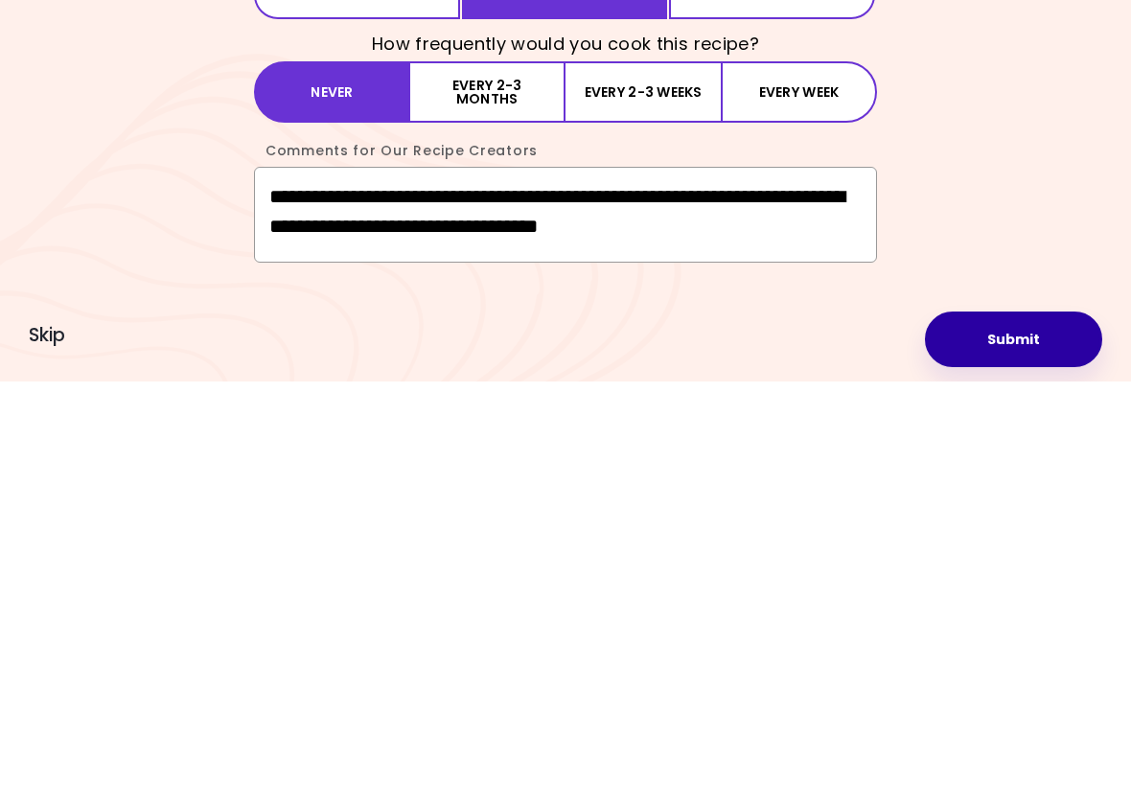
type textarea "**********"
click at [1001, 716] on button "Submit" at bounding box center [1013, 744] width 177 height 56
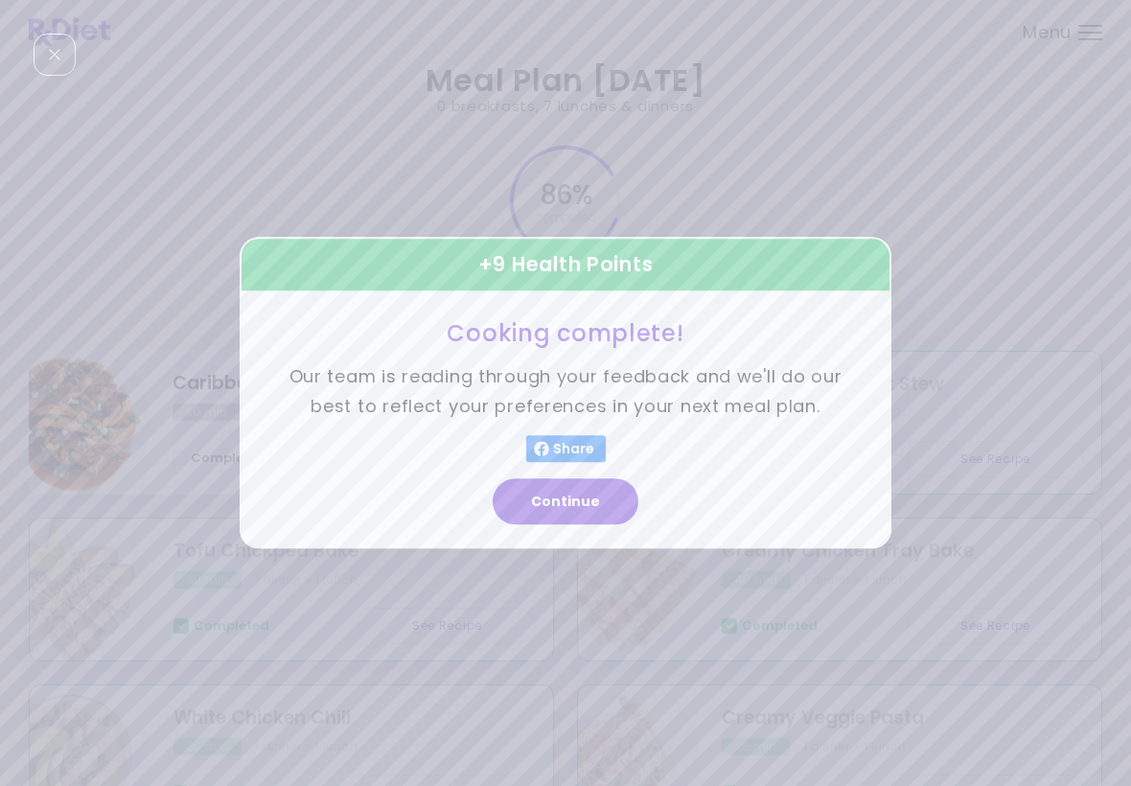
click at [591, 520] on button "Continue" at bounding box center [566, 502] width 146 height 46
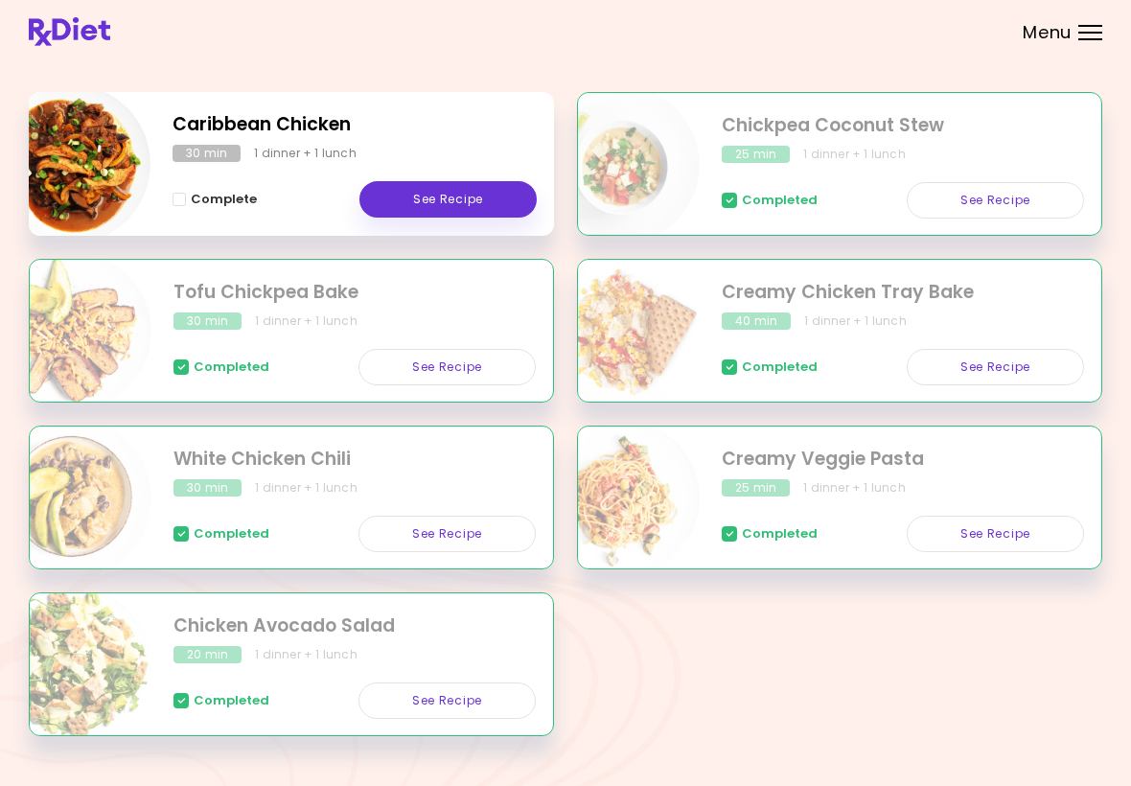
scroll to position [296, 0]
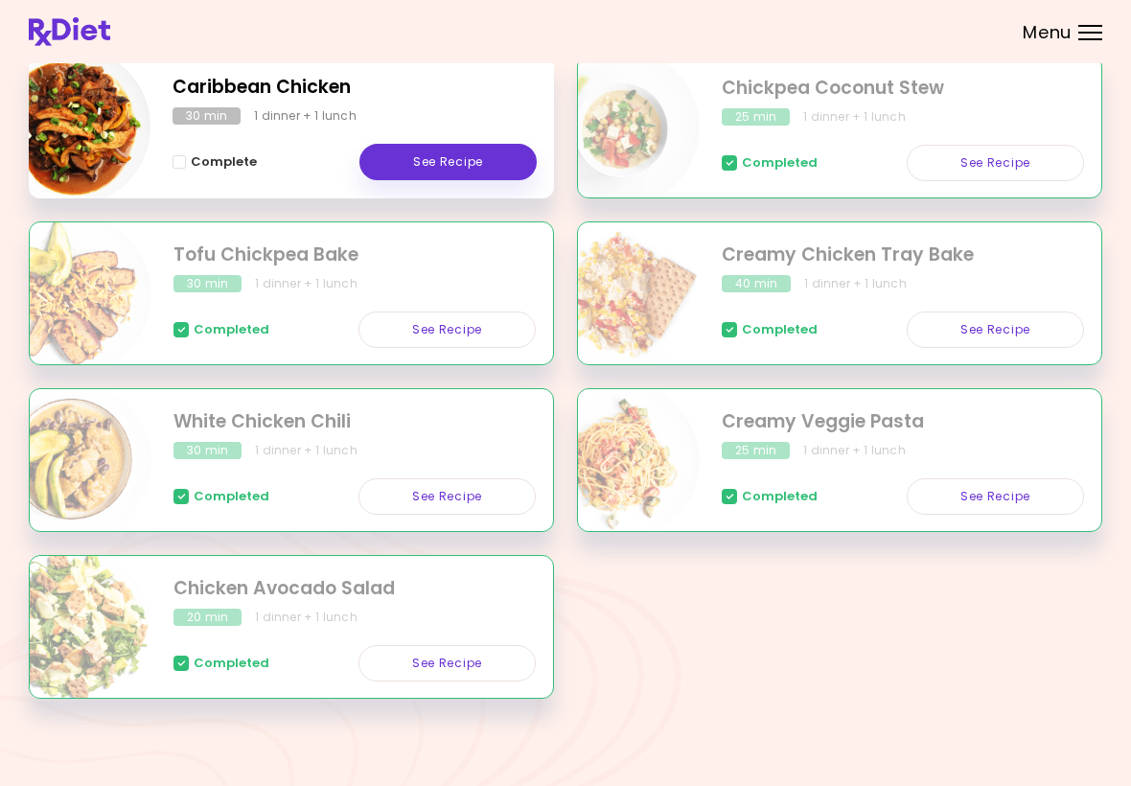
click at [0, 763] on div "Meal Plan [DATE] 0 breakfasts , 7 lunches & dinners 86 % completed See Grocerie…" at bounding box center [565, 246] width 1131 height 1084
